Goal: Task Accomplishment & Management: Manage account settings

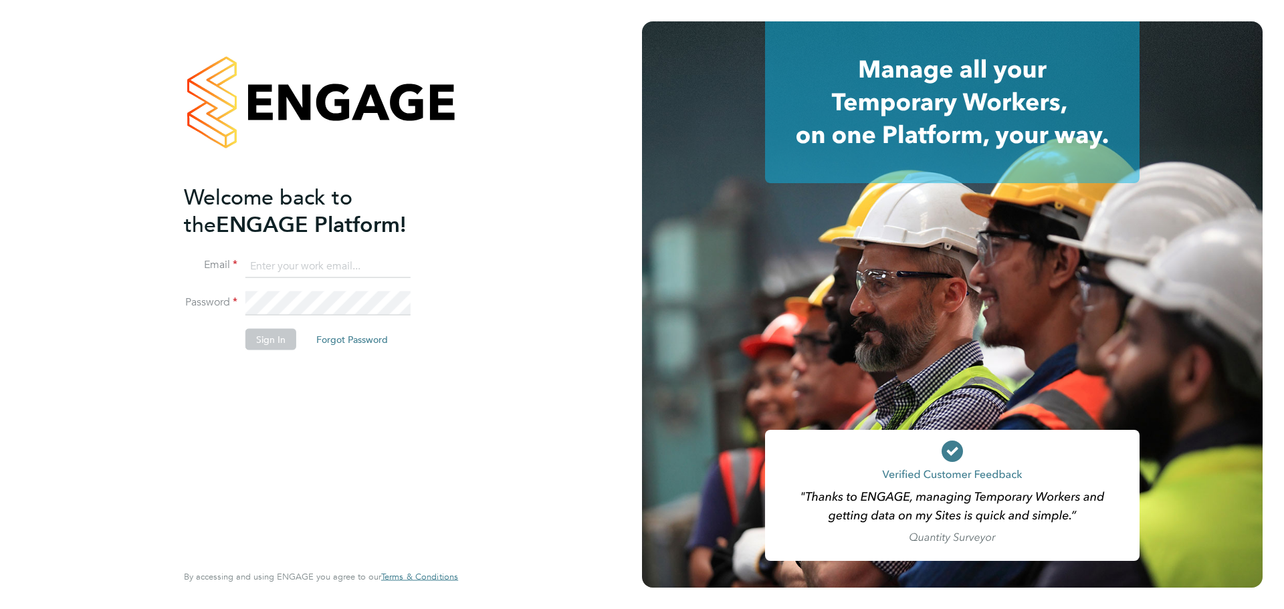
click at [356, 274] on input at bounding box center [327, 266] width 165 height 24
type input "connor.burns@bgis.com"
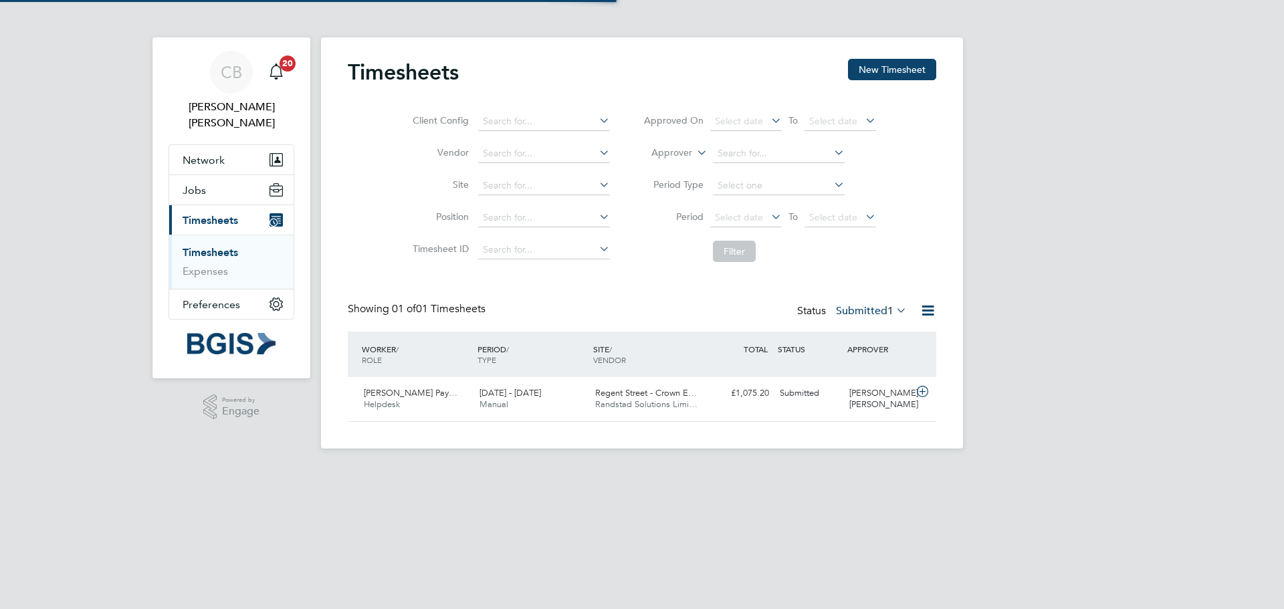
scroll to position [34, 116]
click at [677, 402] on span "Randstad Solutions Limi…" at bounding box center [646, 403] width 102 height 11
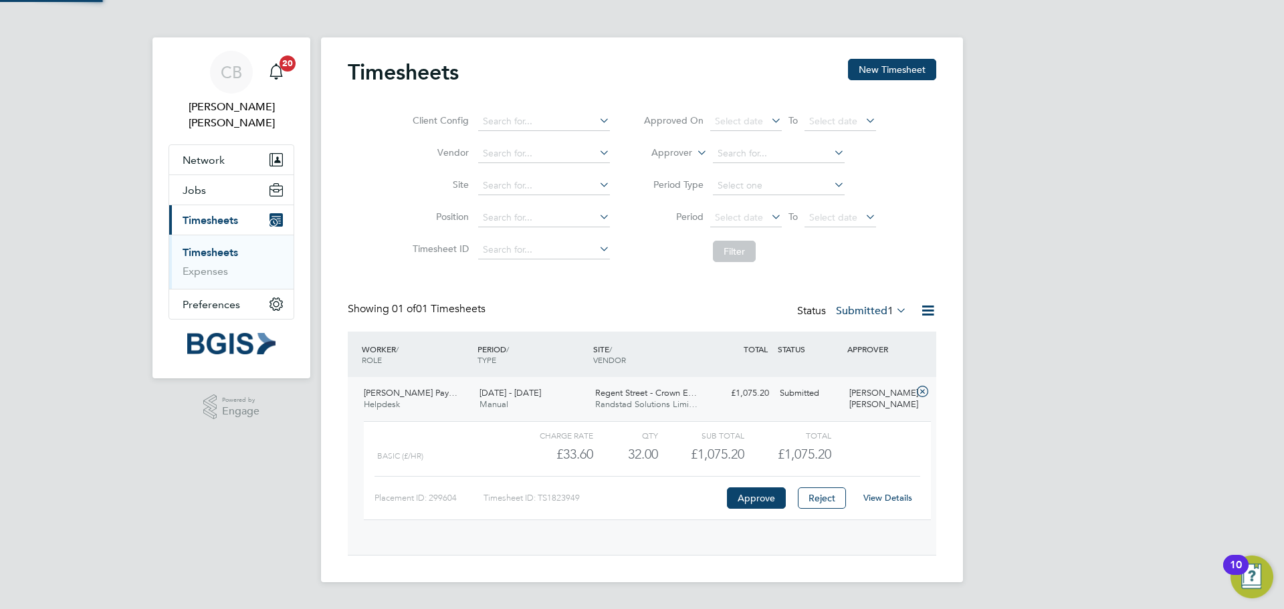
scroll to position [23, 130]
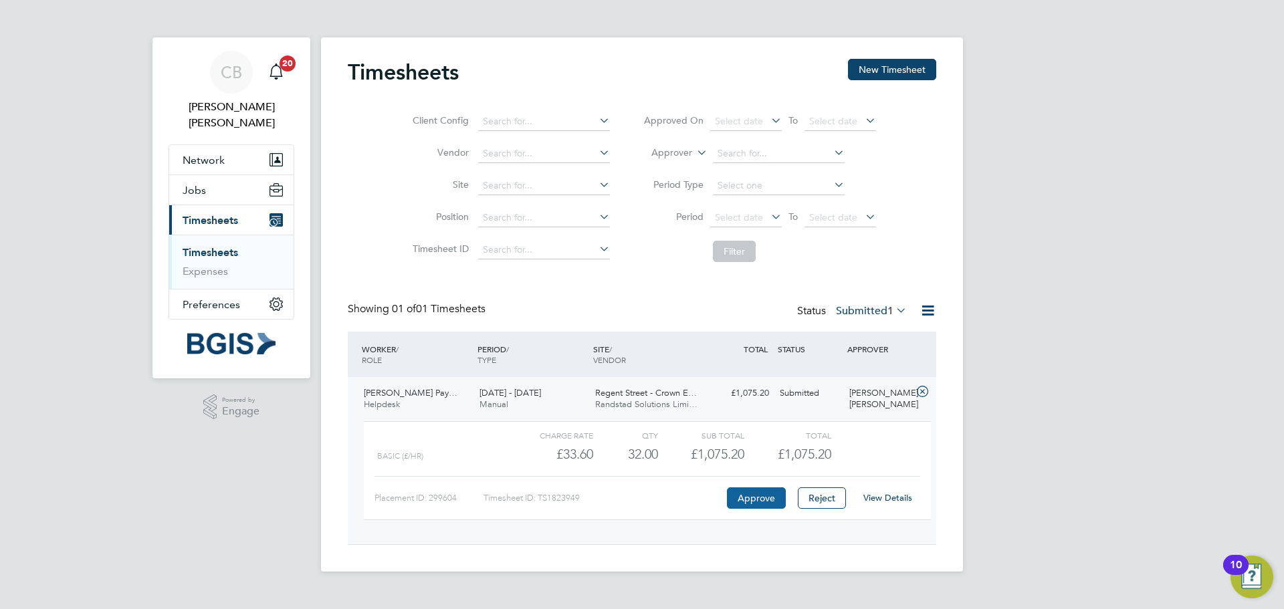
click at [762, 500] on button "Approve" at bounding box center [756, 497] width 59 height 21
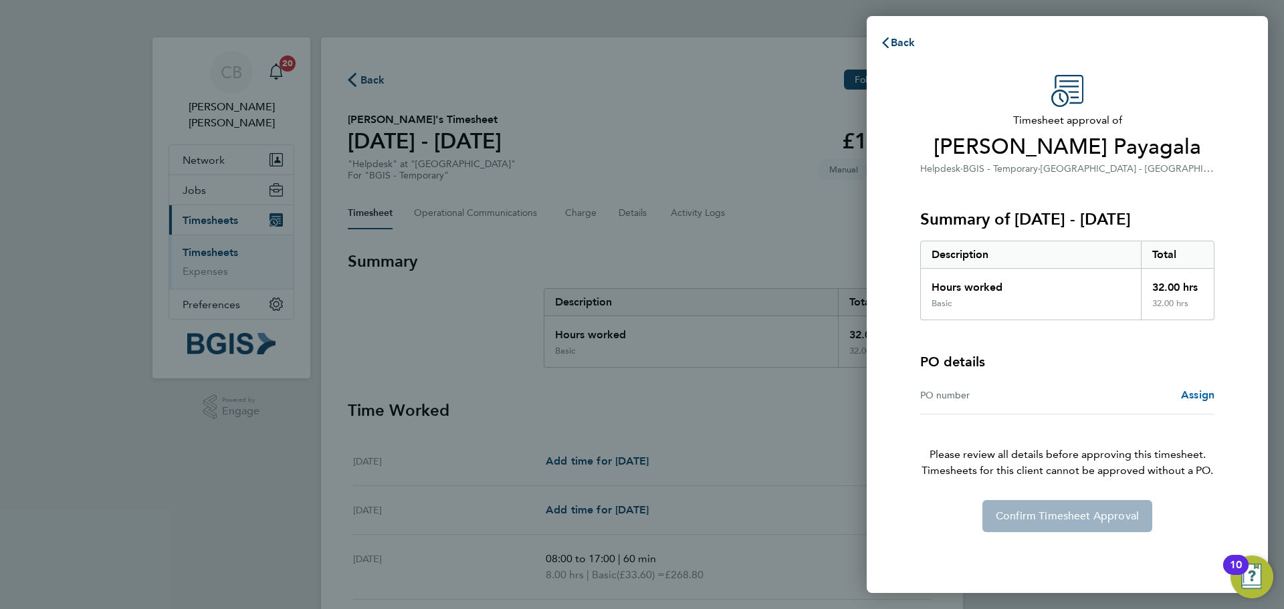
click at [1207, 400] on span "Assign" at bounding box center [1197, 394] width 33 height 13
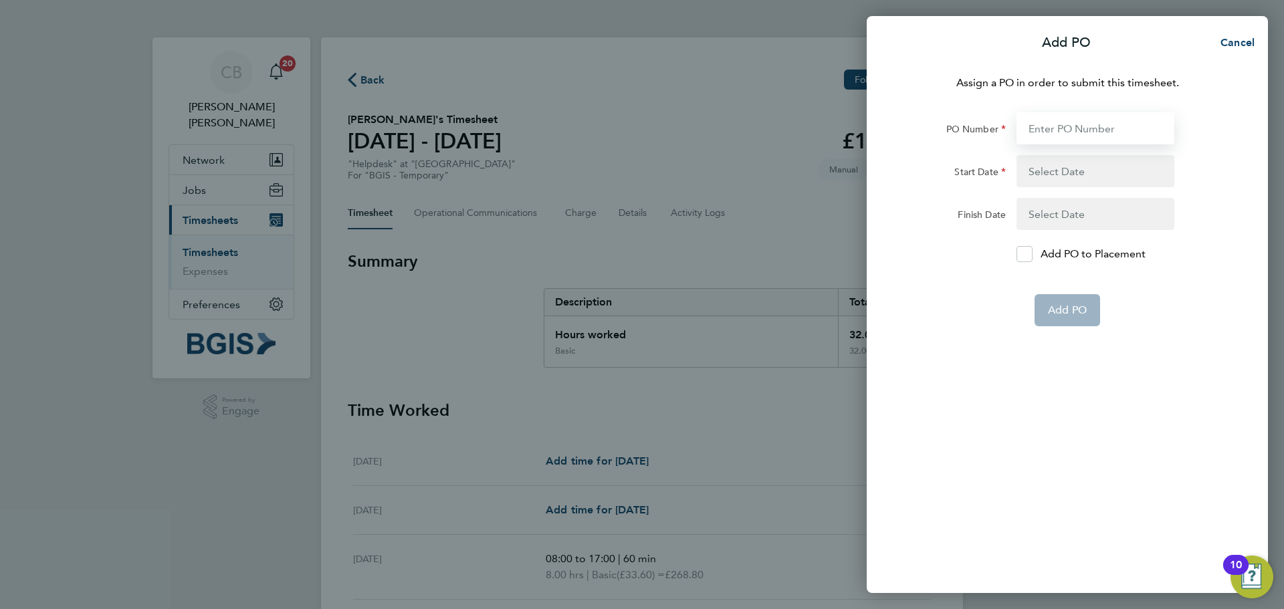
click at [1053, 114] on input "PO Number" at bounding box center [1095, 128] width 158 height 32
click at [1079, 113] on input "PO Number" at bounding box center [1095, 128] width 158 height 32
paste input "PSP2509240138"
type input "PSP2509240138"
click at [1082, 192] on form "PO Number PSP2509240138 Start Date Finish Date Add PO to Placement Add PO" at bounding box center [1067, 219] width 326 height 214
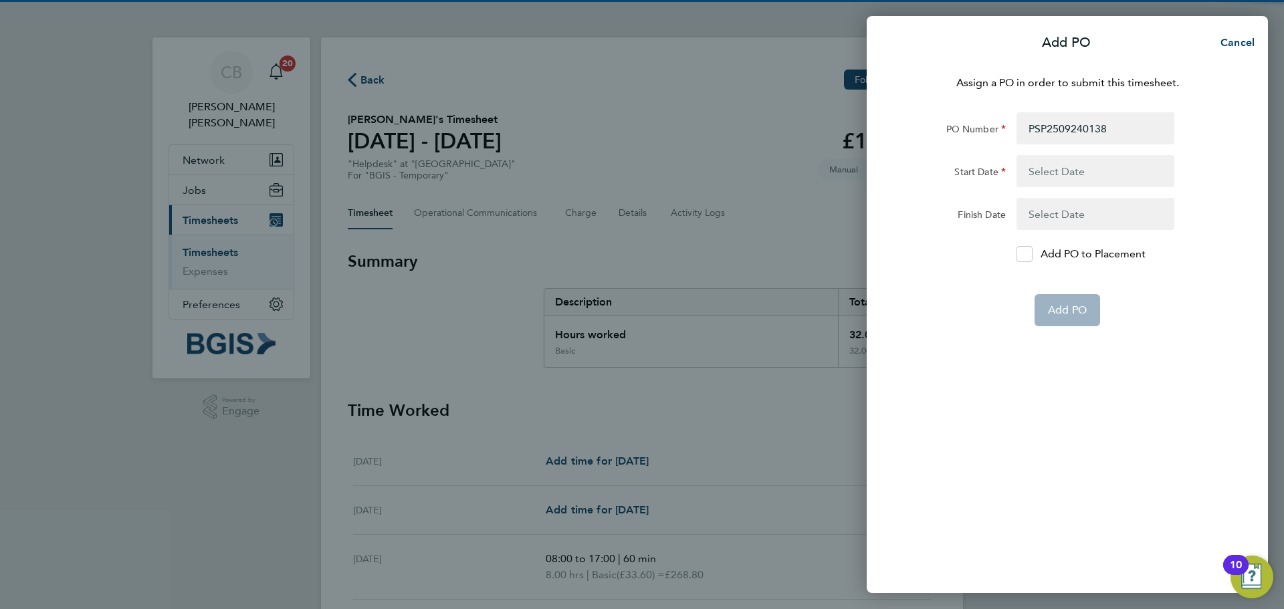
click at [1078, 179] on button "button" at bounding box center [1095, 171] width 158 height 32
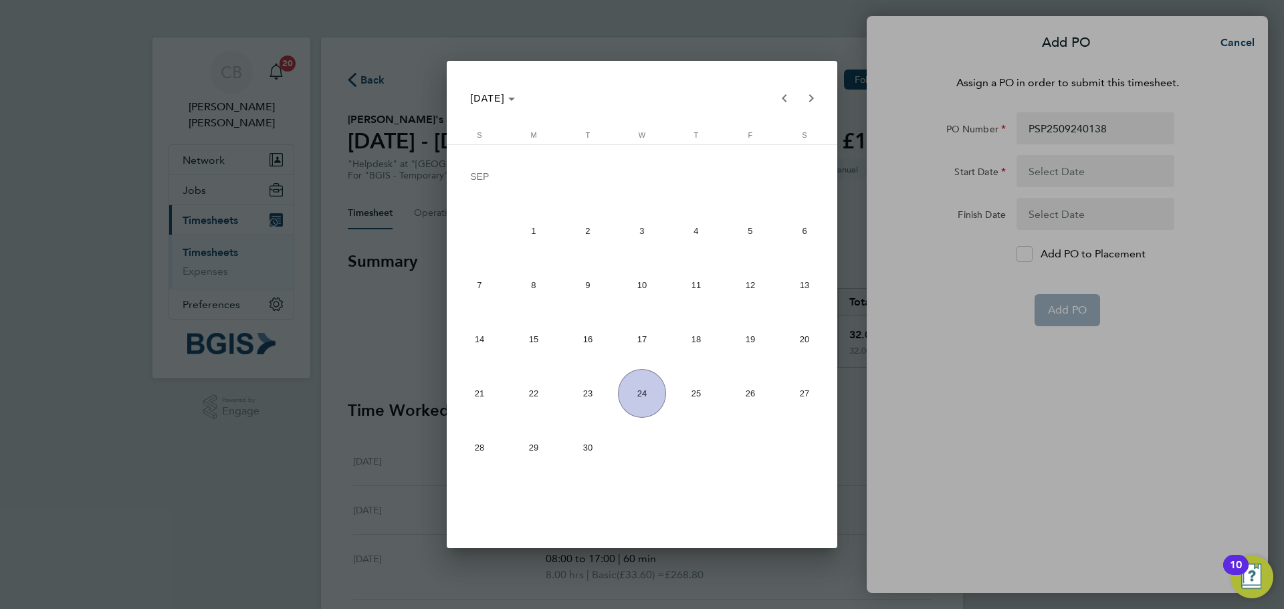
click at [536, 344] on span "15" at bounding box center [533, 339] width 49 height 49
type input "[DATE]"
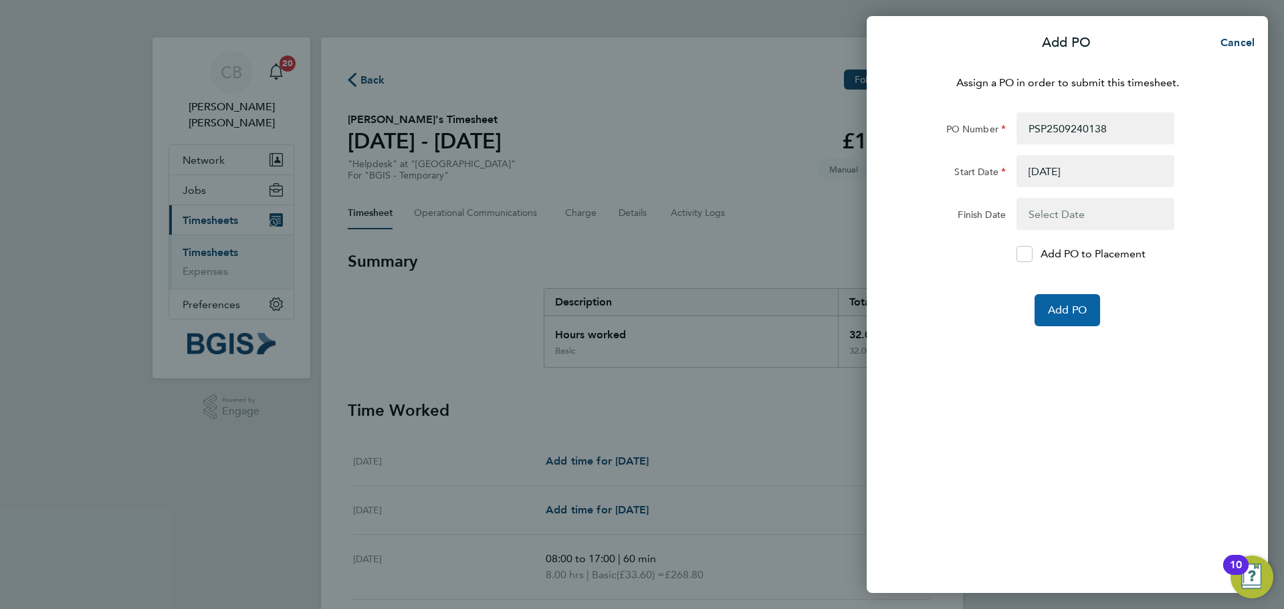
click at [1060, 311] on span "Add PO" at bounding box center [1067, 310] width 39 height 13
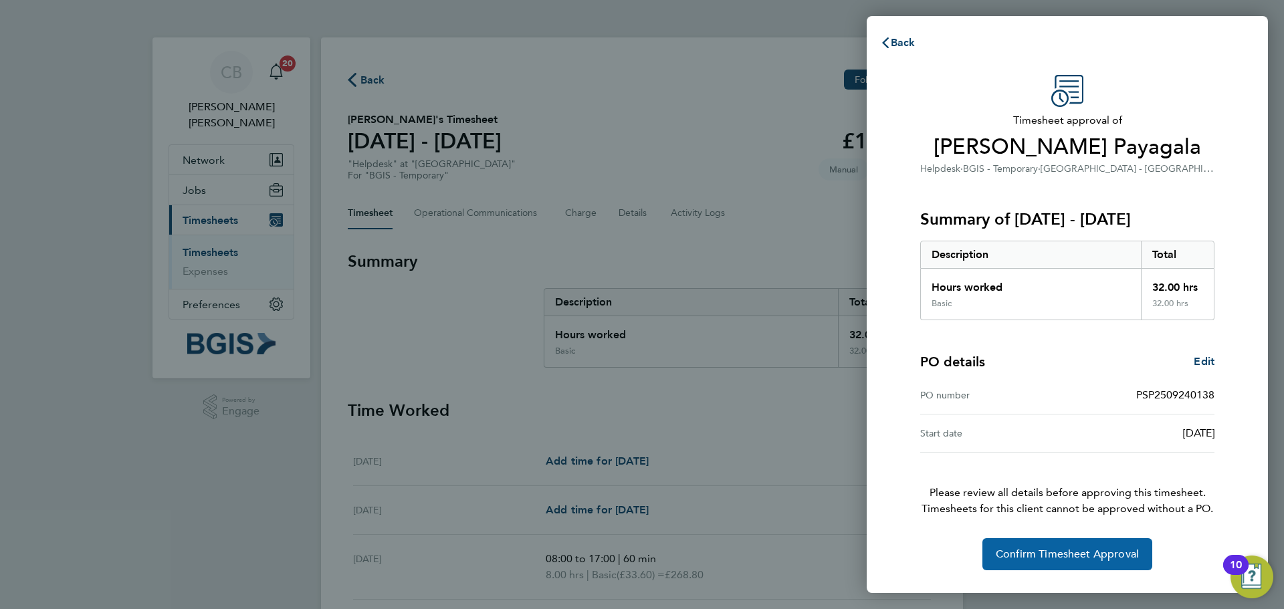
click at [1034, 552] on span "Confirm Timesheet Approval" at bounding box center [1067, 554] width 143 height 13
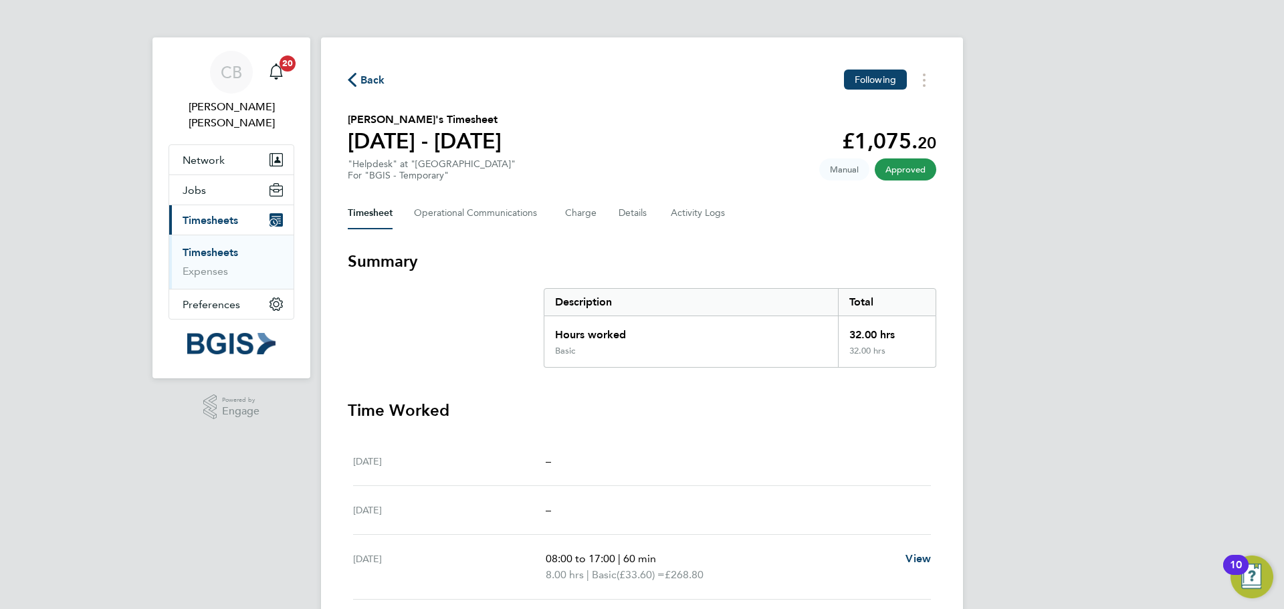
click at [1042, 556] on div "[PERSON_NAME] Notifications 20 Applications: Network Sites Workers Jobs Positio…" at bounding box center [642, 448] width 1284 height 897
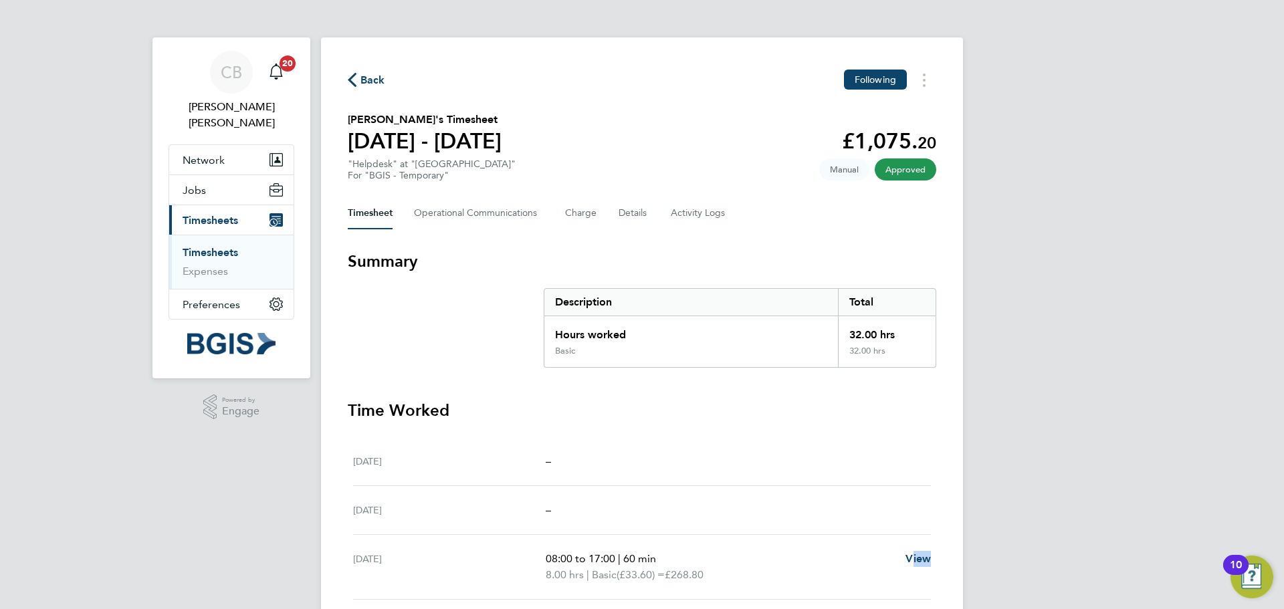
click at [1042, 556] on div "[PERSON_NAME] Notifications 20 Applications: Network Sites Workers Jobs Positio…" at bounding box center [642, 448] width 1284 height 897
